Goal: Task Accomplishment & Management: Manage account settings

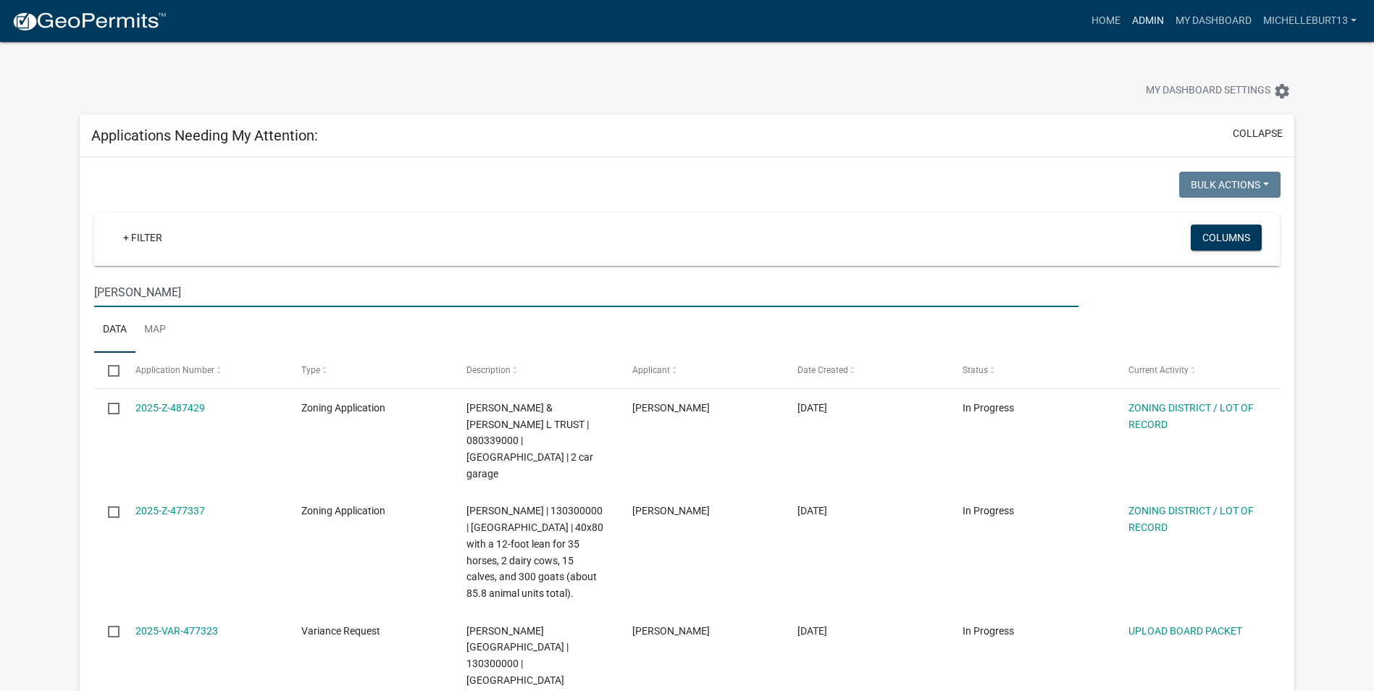
click at [1149, 25] on link "Admin" at bounding box center [1147, 21] width 43 height 28
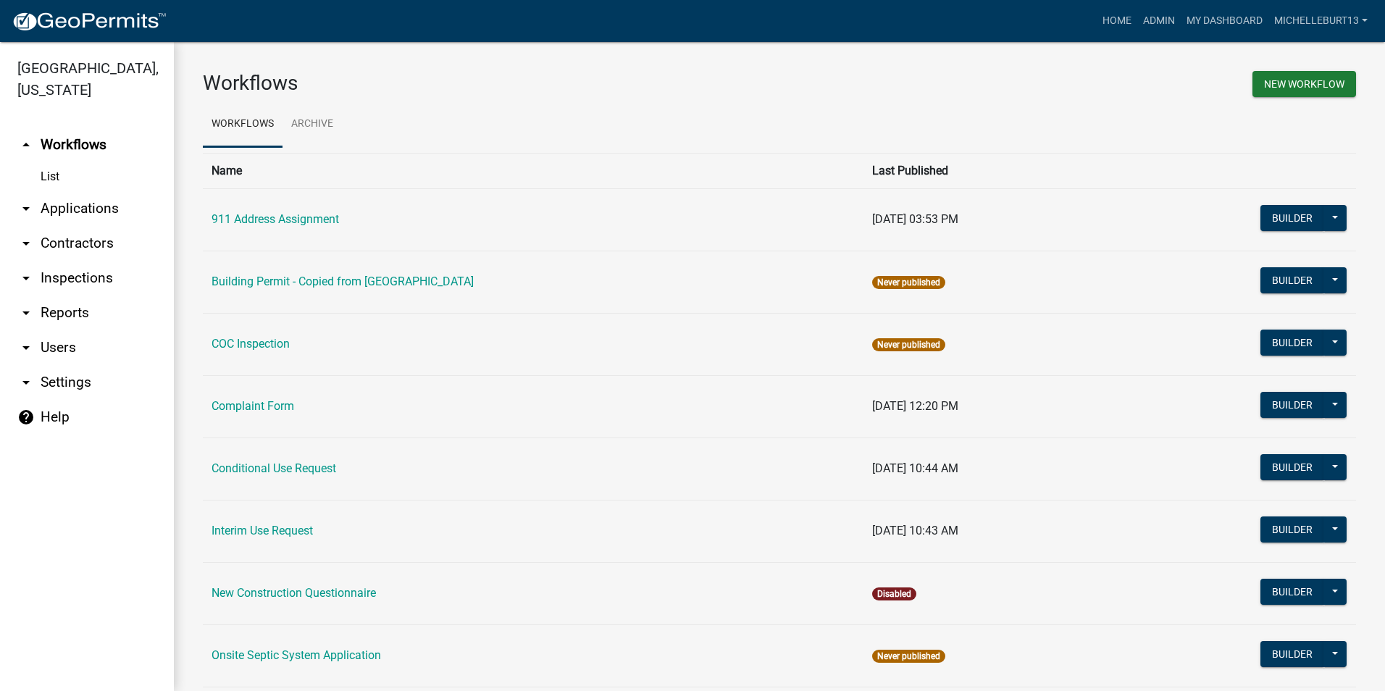
click at [77, 215] on link "arrow_drop_down Applications" at bounding box center [87, 208] width 174 height 35
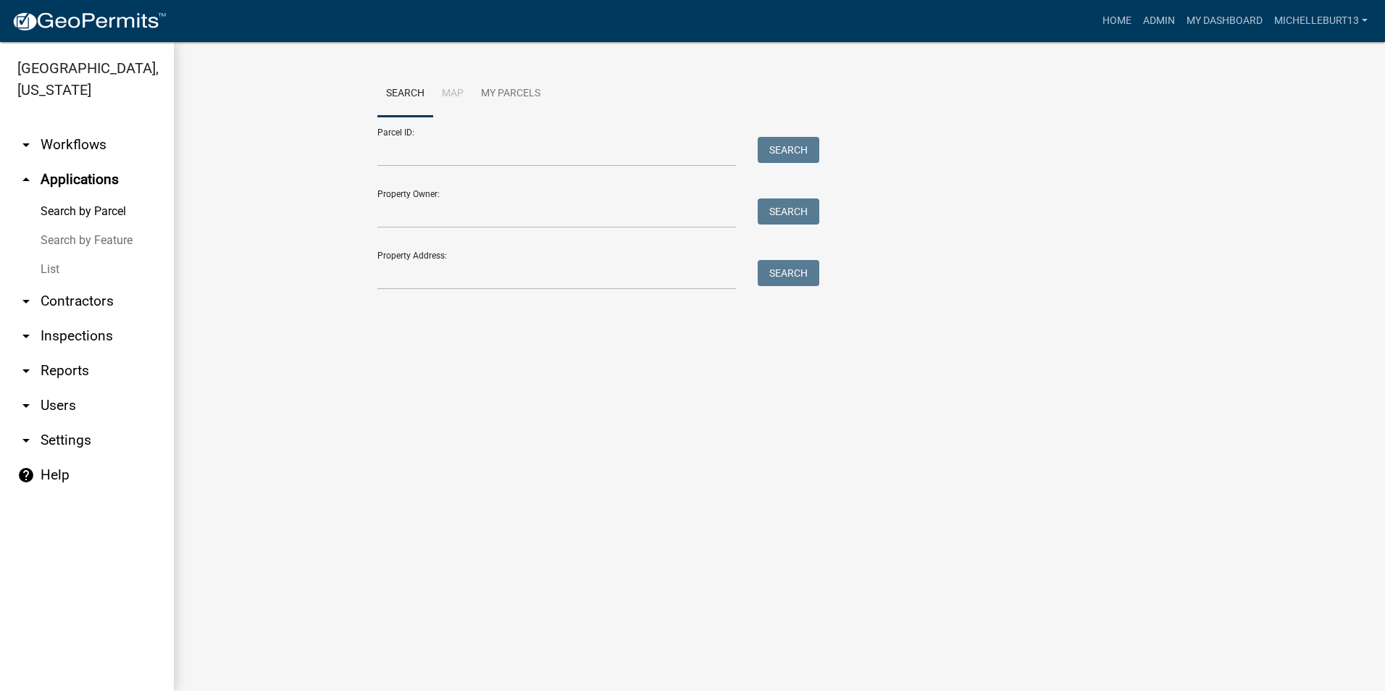
click at [54, 269] on link "List" at bounding box center [87, 269] width 174 height 29
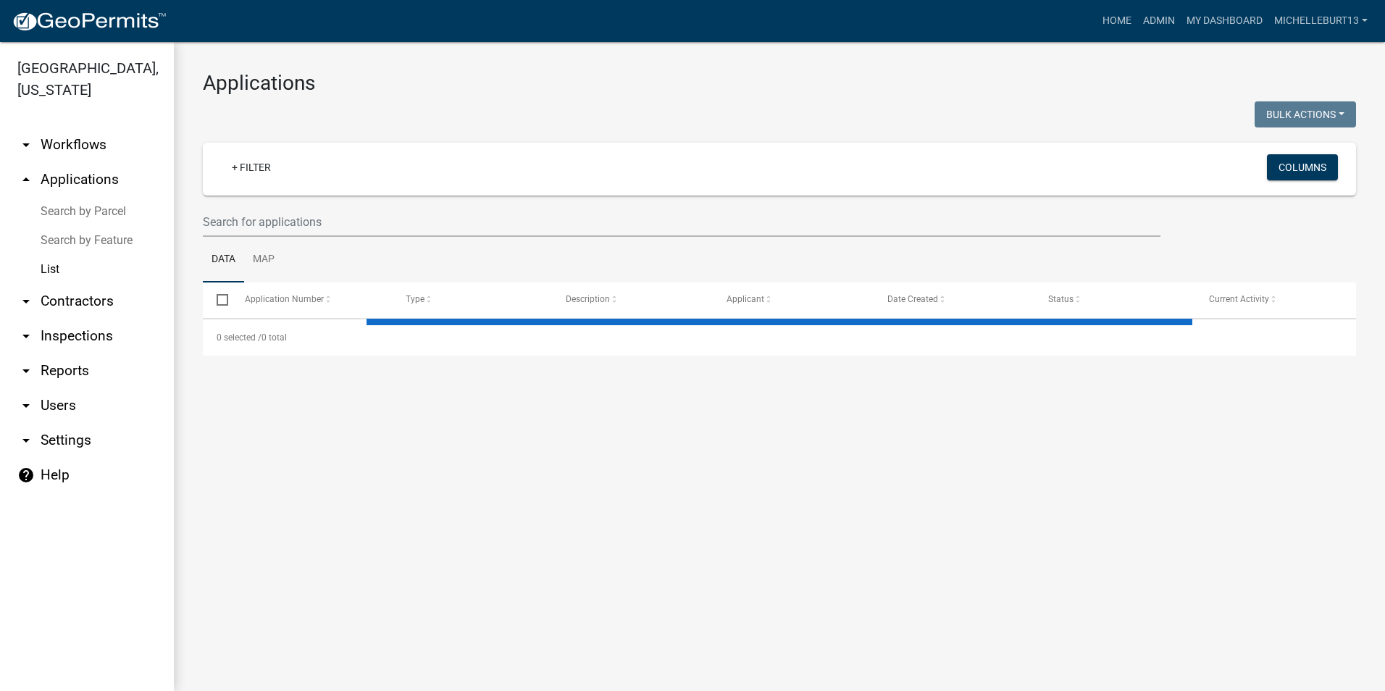
select select "3: 100"
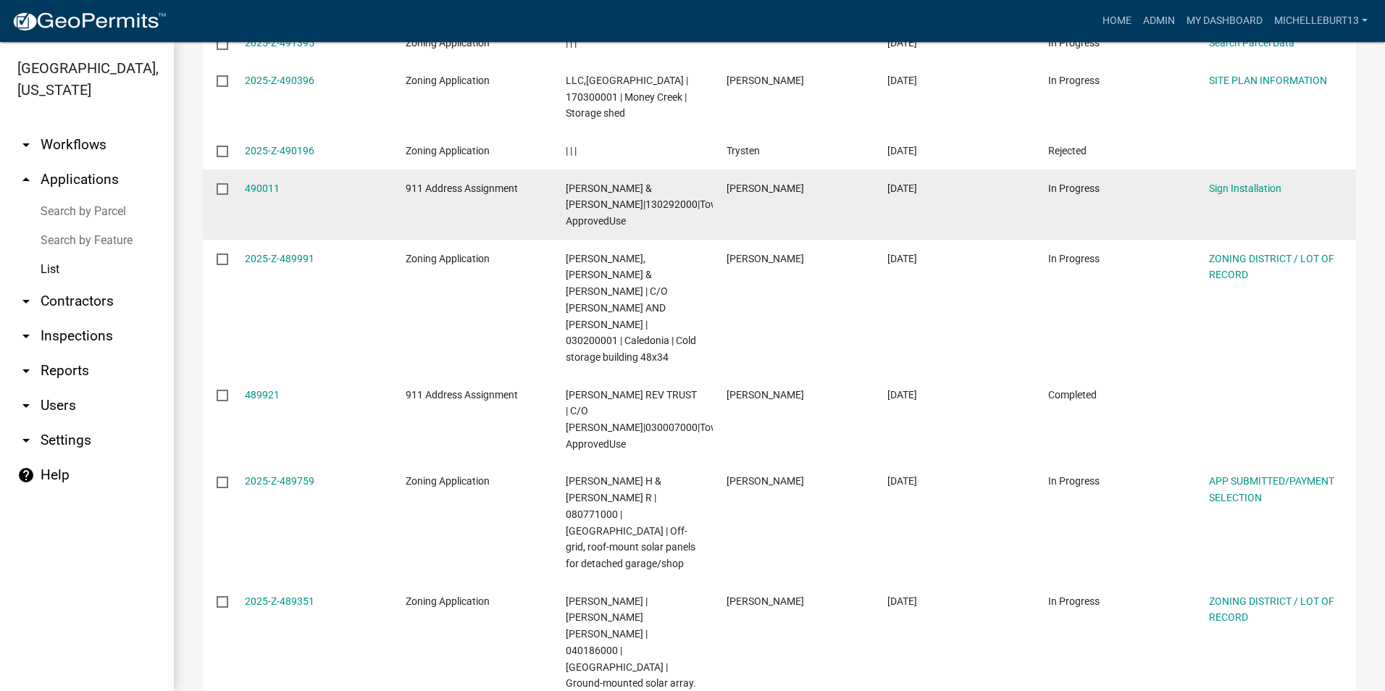
scroll to position [507, 0]
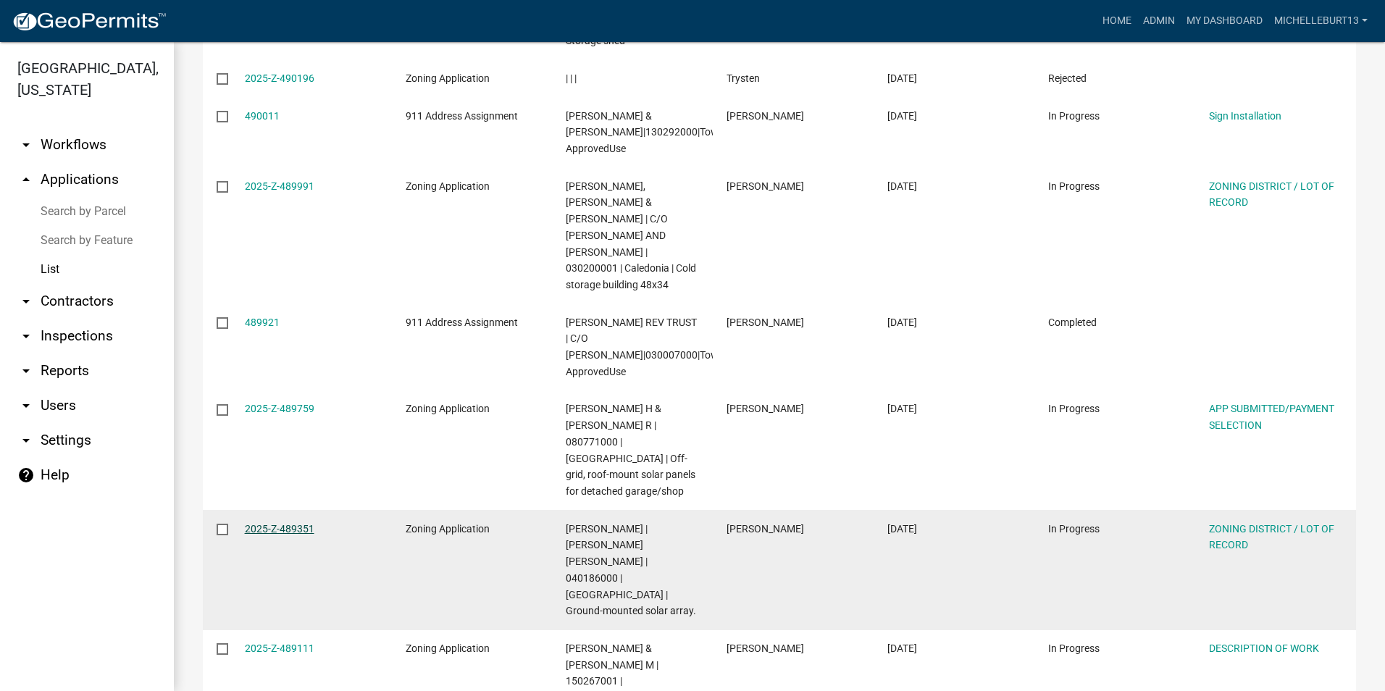
click at [293, 523] on link "2025-Z-489351" at bounding box center [280, 529] width 70 height 12
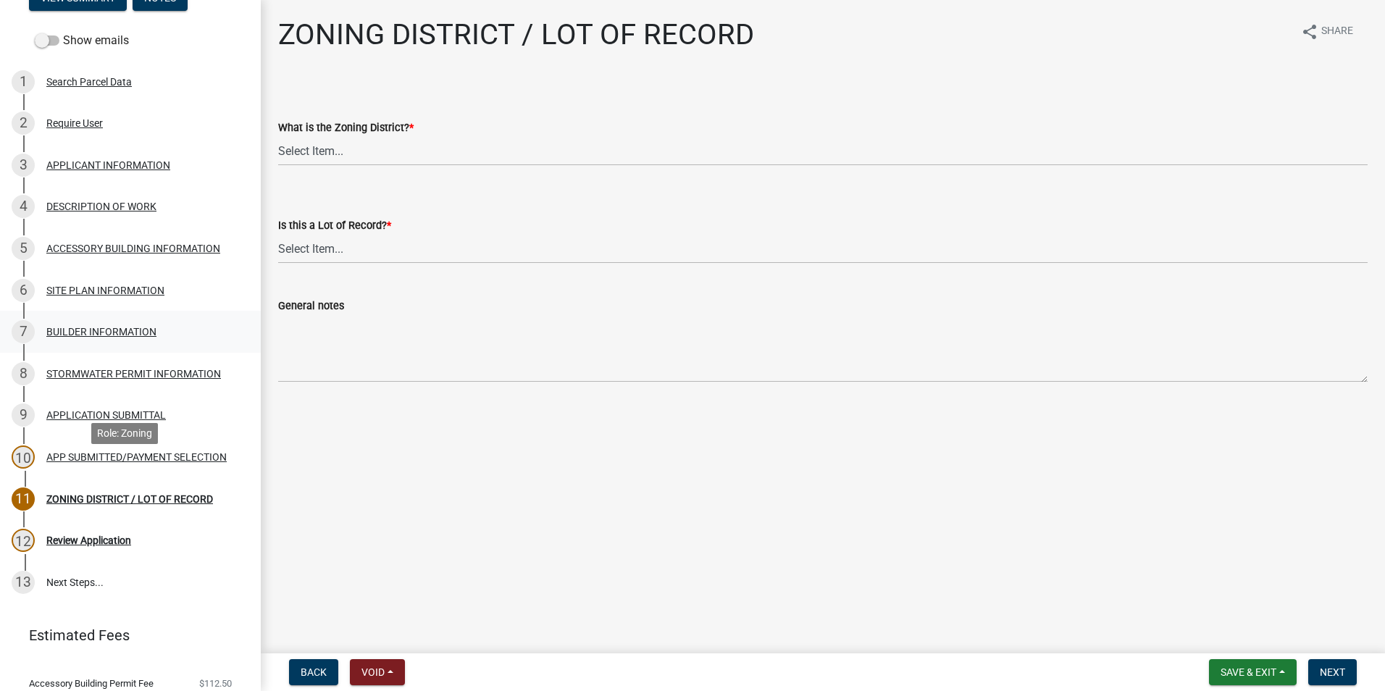
scroll to position [119, 0]
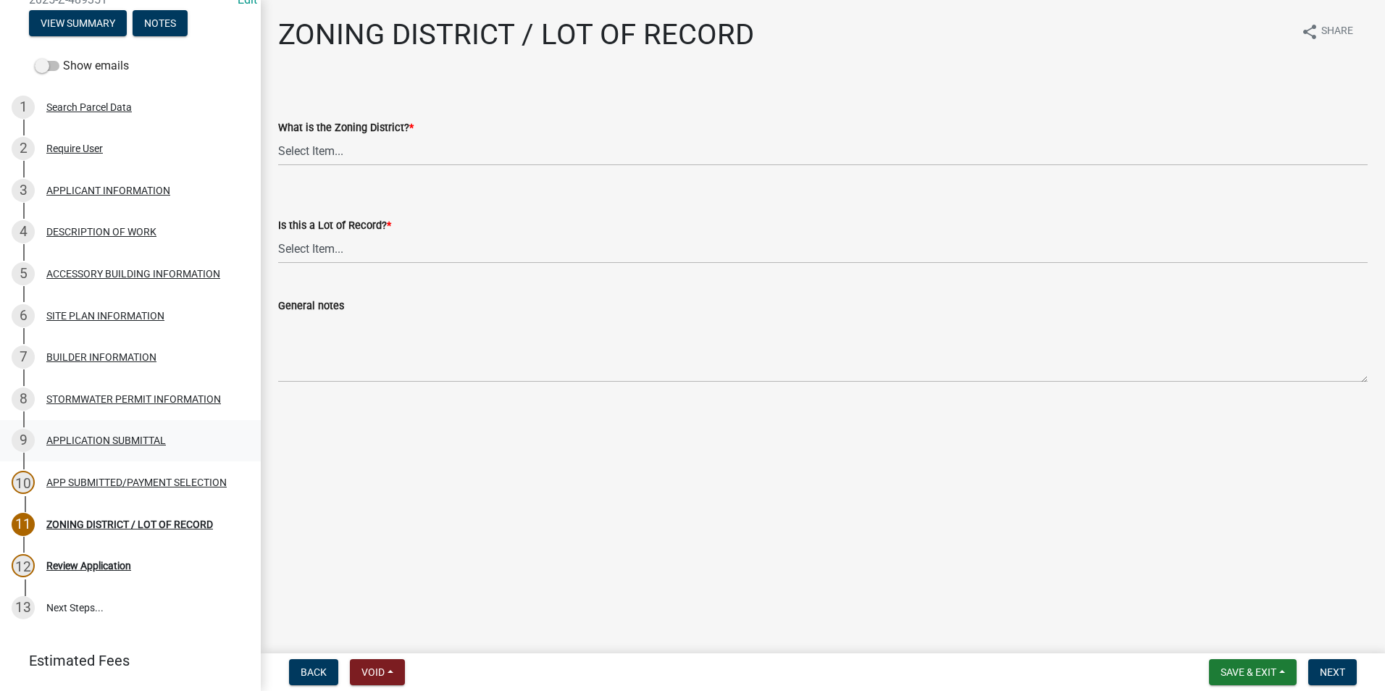
click at [75, 439] on div "APPLICATION SUBMITTAL" at bounding box center [106, 440] width 120 height 10
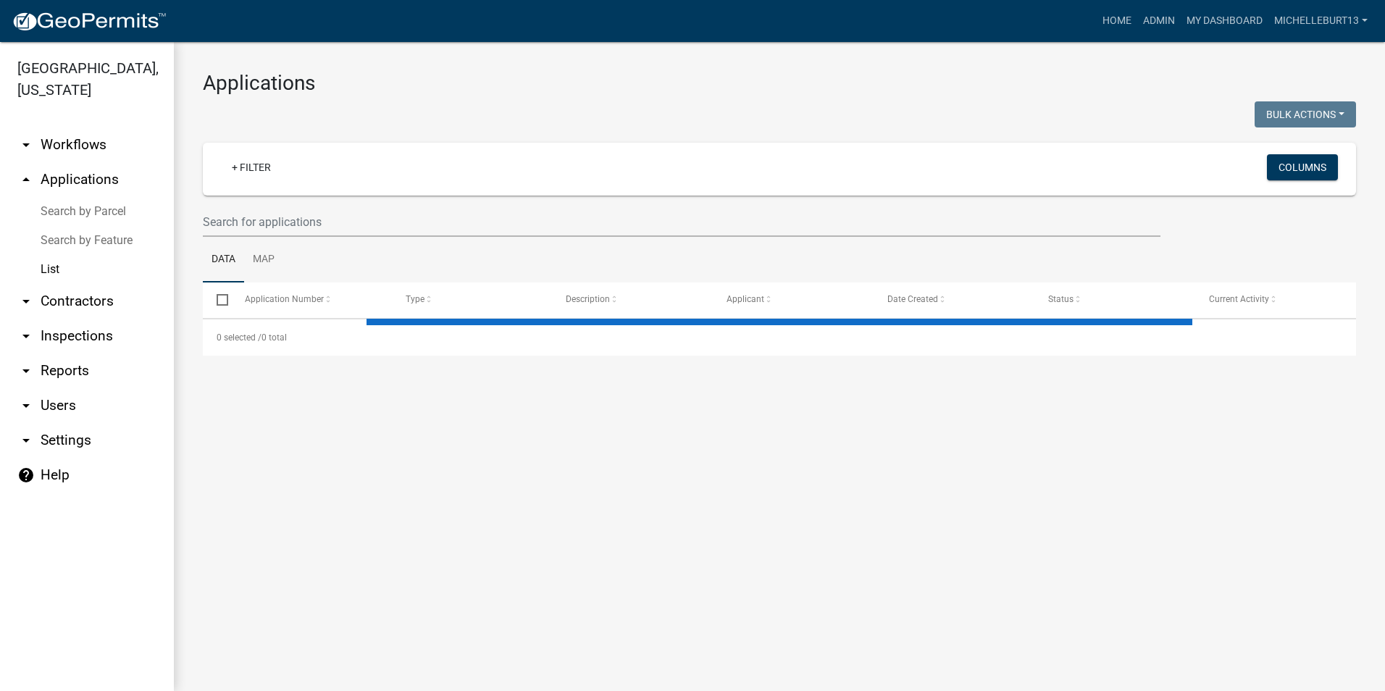
select select "3: 100"
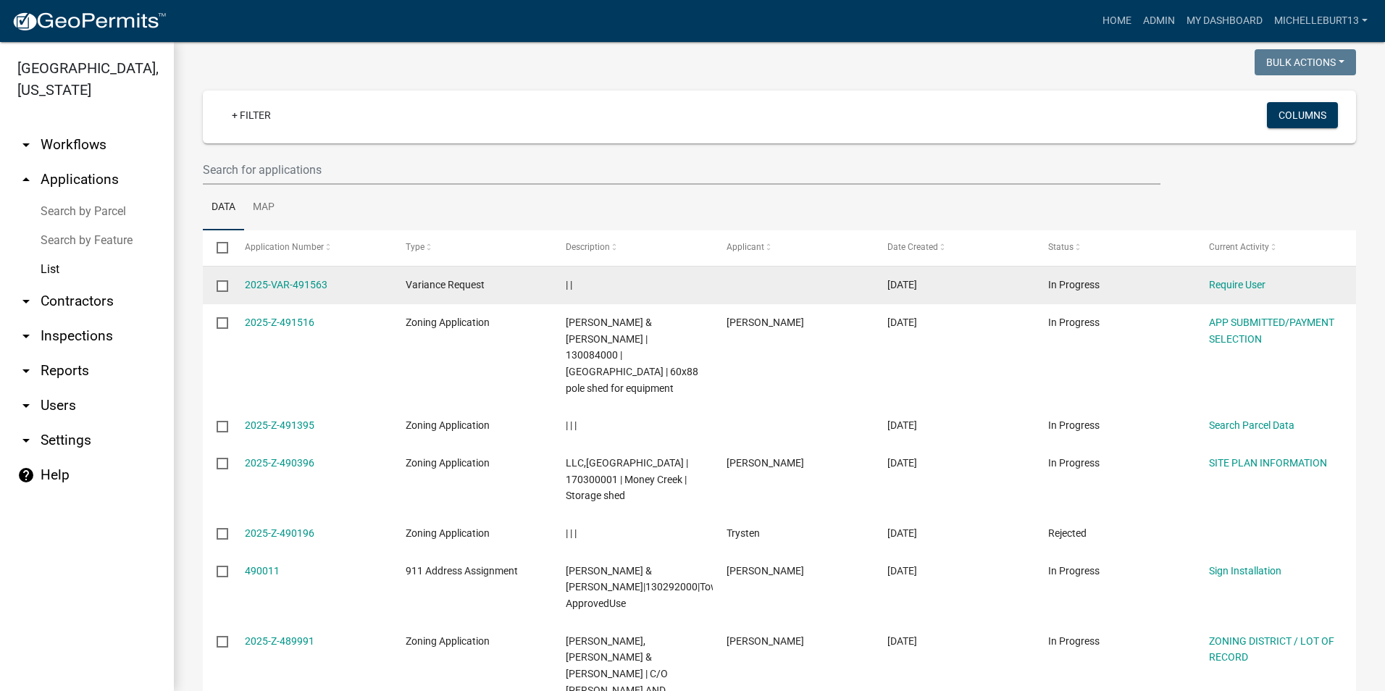
scroll to position [72, 0]
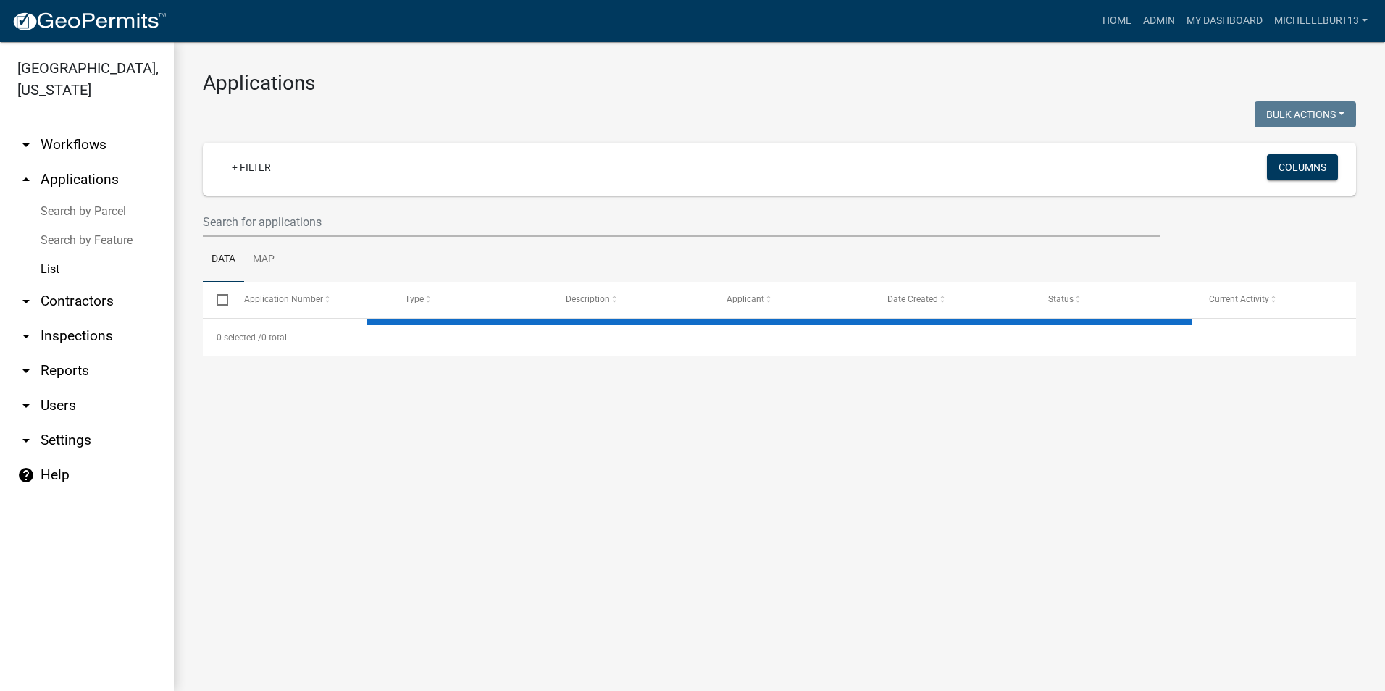
select select "3: 100"
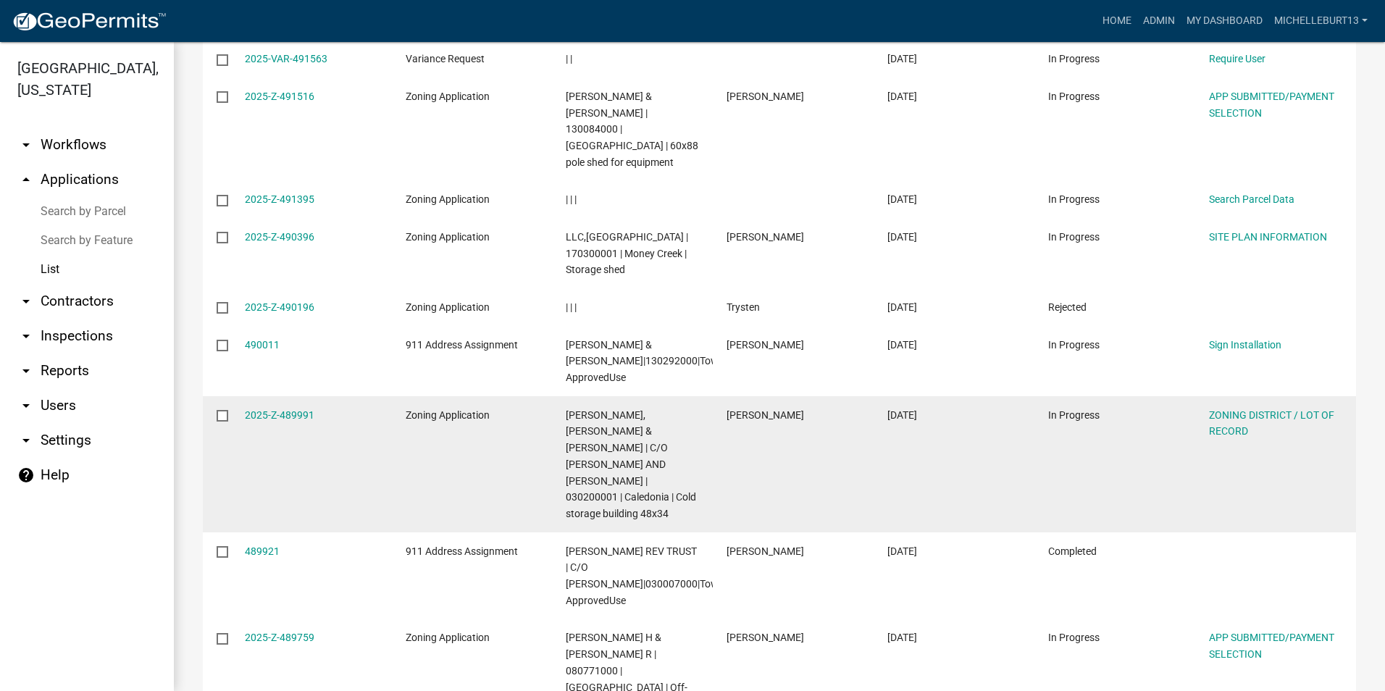
scroll to position [290, 0]
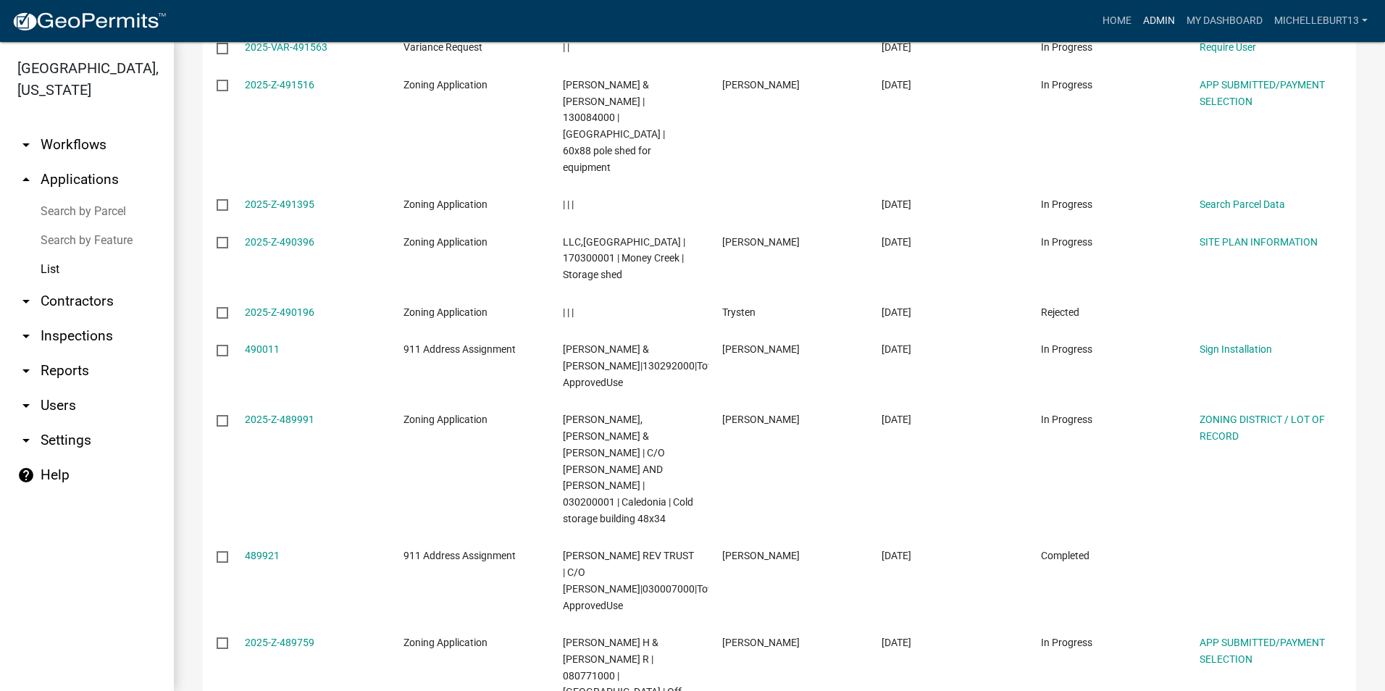
click at [1165, 18] on link "Admin" at bounding box center [1158, 21] width 43 height 28
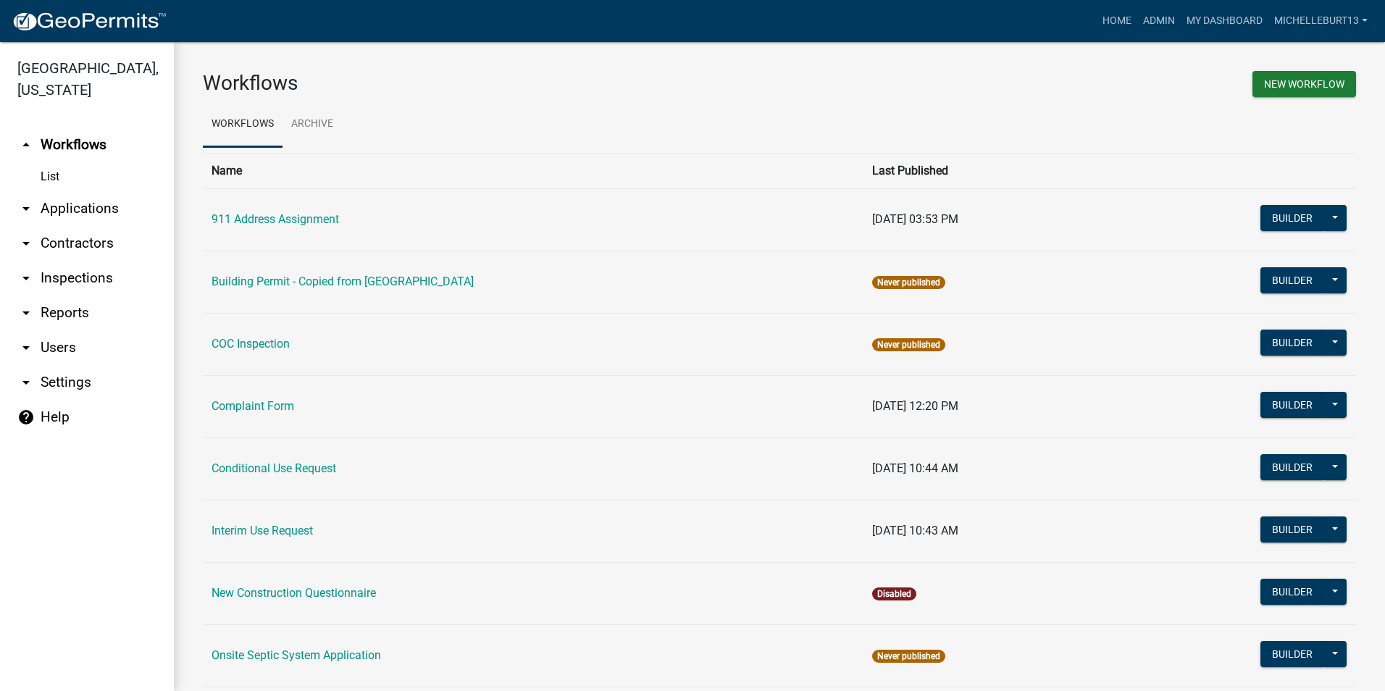
click at [91, 203] on link "arrow_drop_down Applications" at bounding box center [87, 208] width 174 height 35
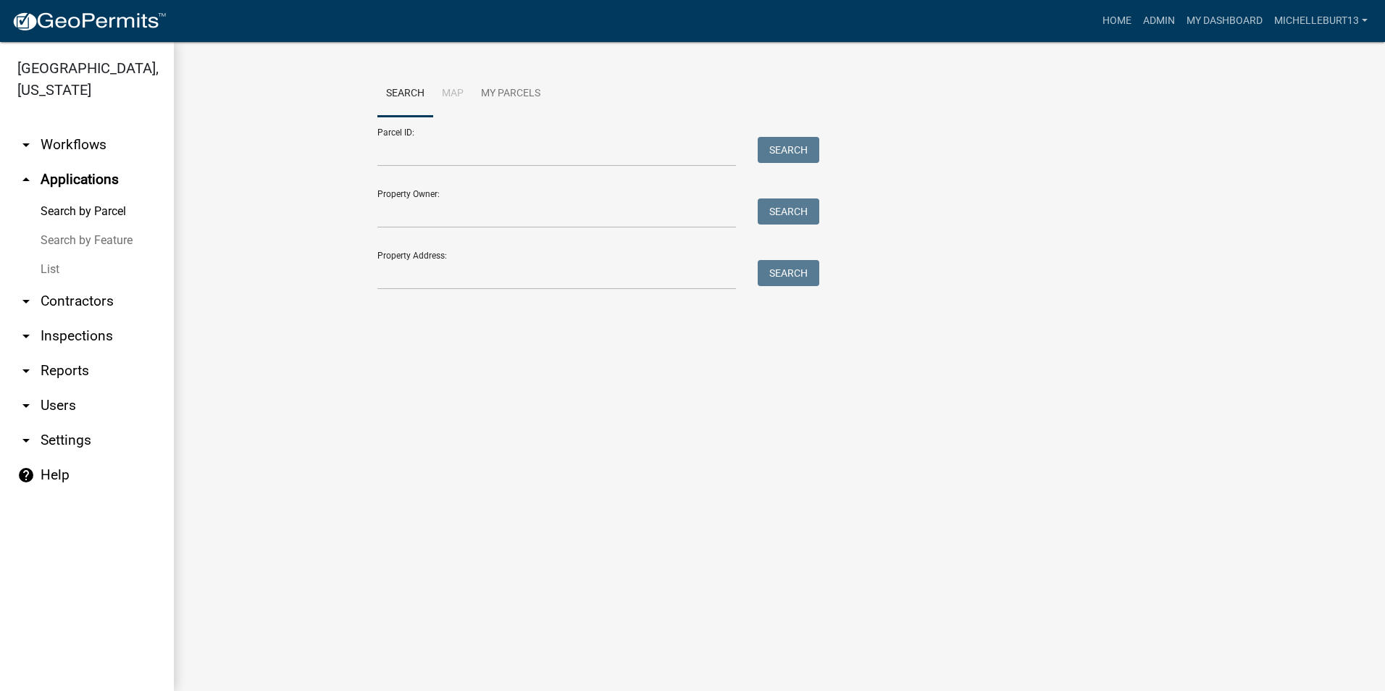
click at [46, 265] on link "List" at bounding box center [87, 269] width 174 height 29
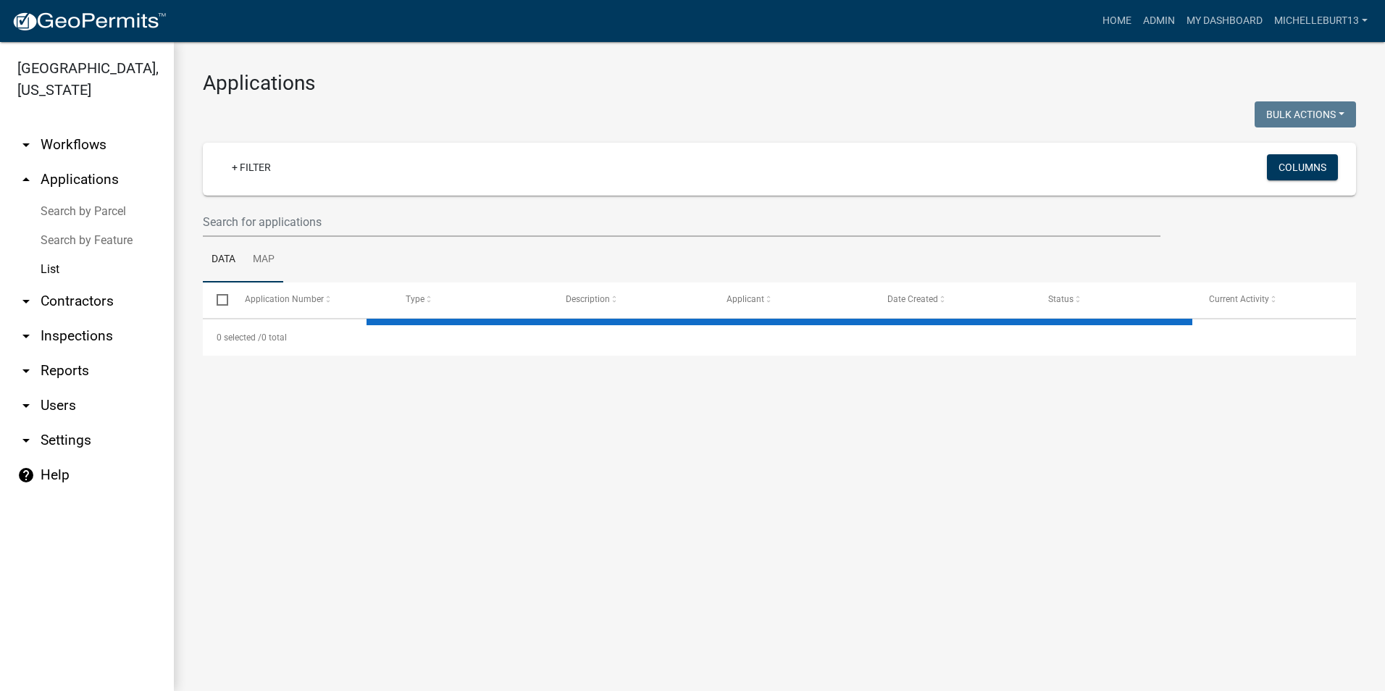
select select "3: 100"
